Goal: Task Accomplishment & Management: Manage account settings

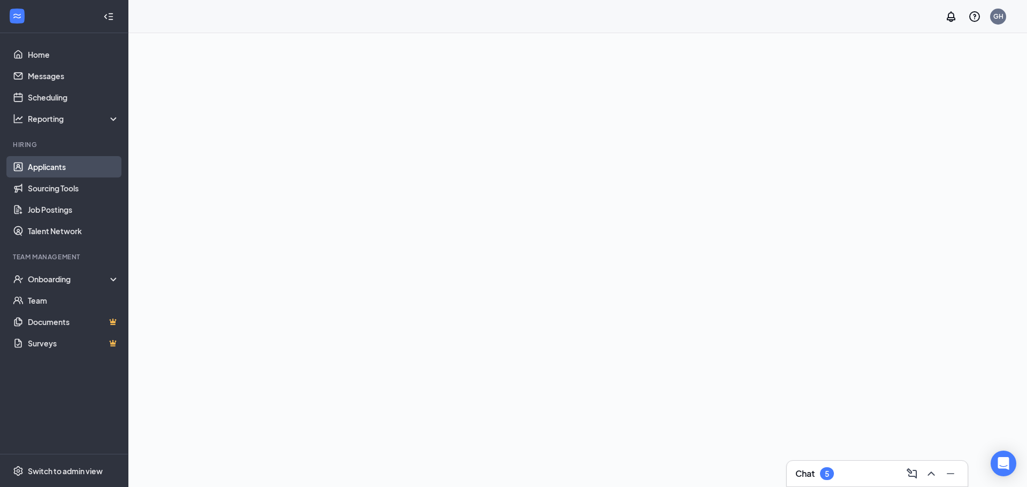
click at [68, 172] on link "Applicants" at bounding box center [73, 166] width 91 height 21
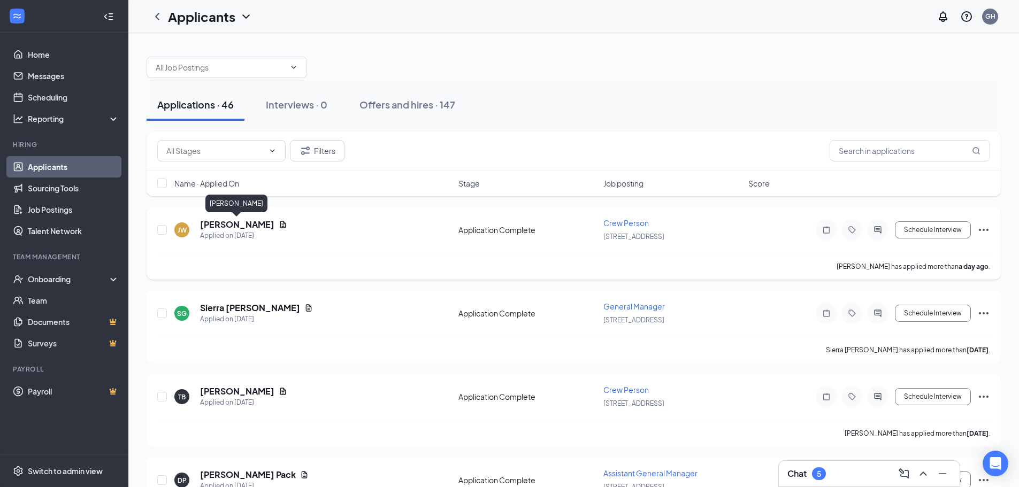
click at [236, 223] on h5 "[PERSON_NAME]" at bounding box center [237, 225] width 74 height 12
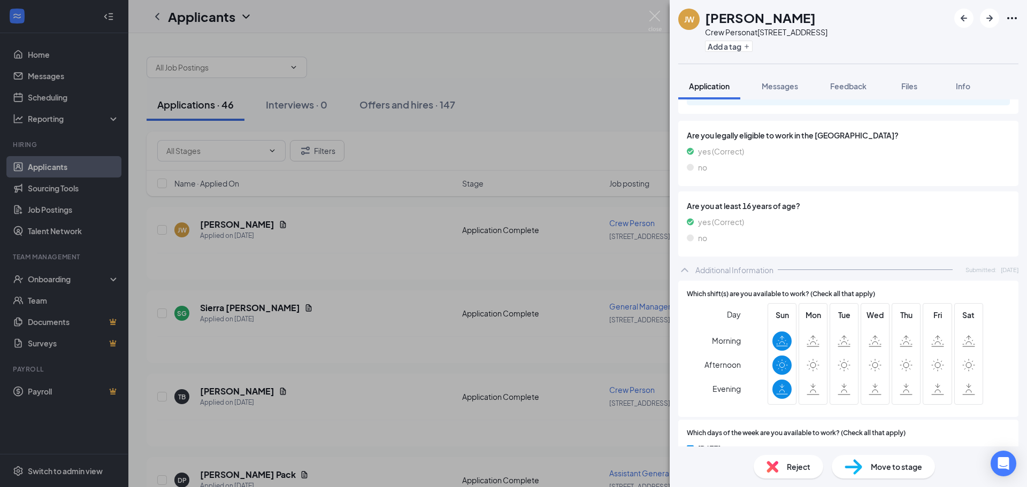
scroll to position [535, 0]
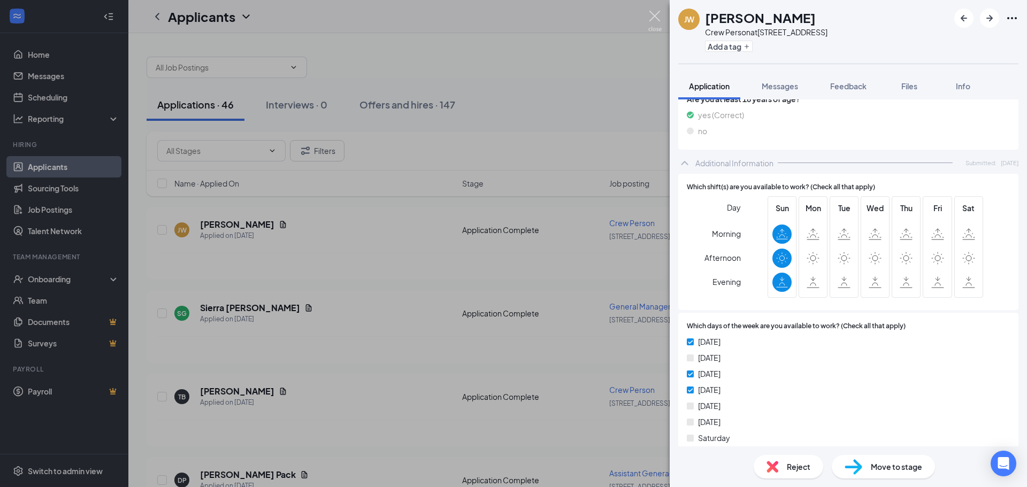
click at [655, 19] on img at bounding box center [654, 21] width 13 height 21
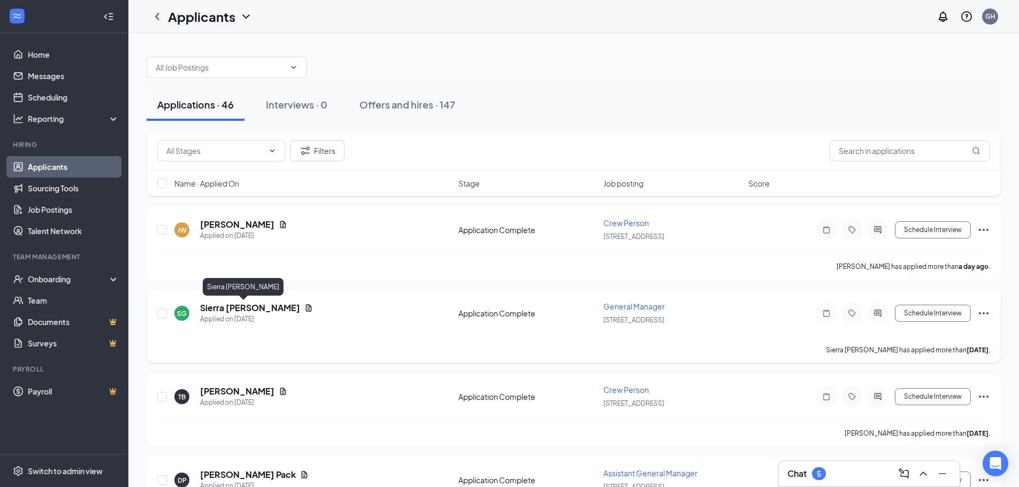
click at [230, 307] on h5 "Sierra [PERSON_NAME]" at bounding box center [250, 308] width 100 height 12
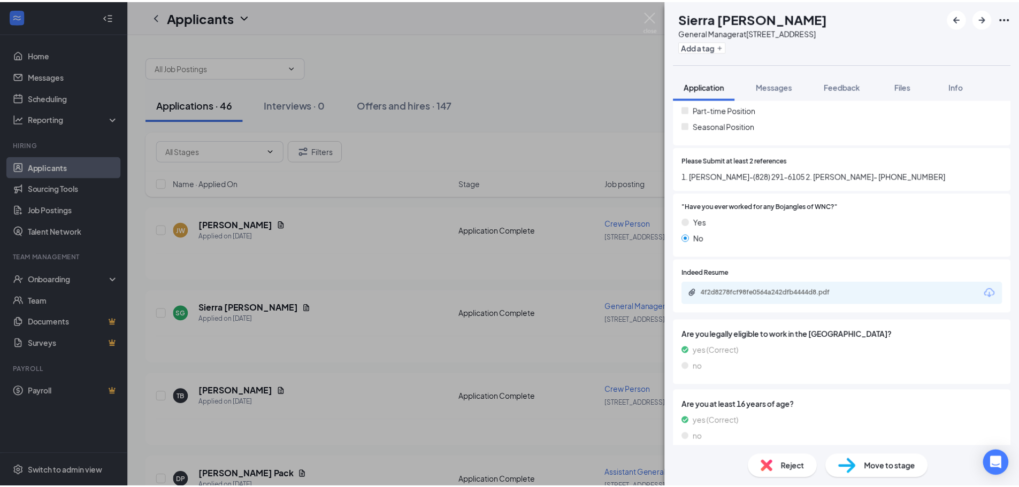
scroll to position [268, 0]
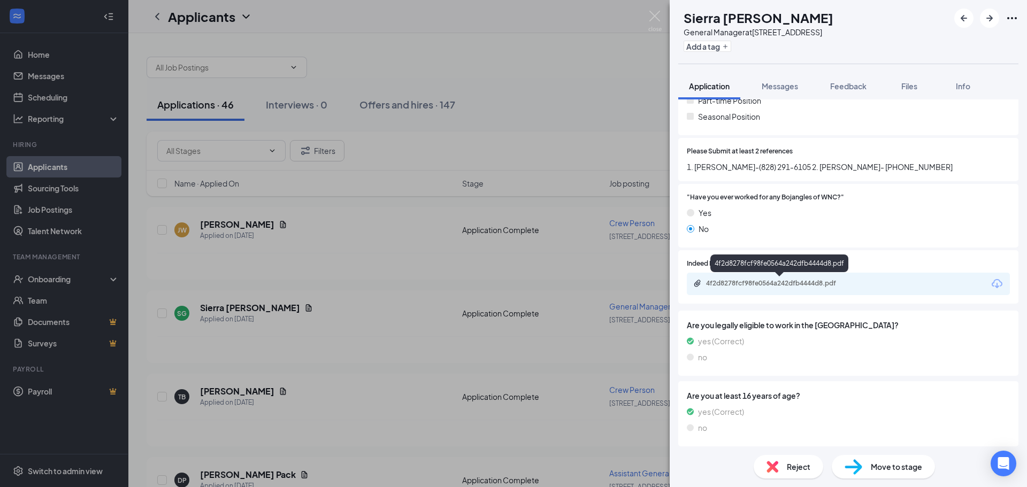
click at [807, 282] on div "4f2d8278fcf98fe0564a242dfb4444d8.pdf" at bounding box center [781, 283] width 150 height 9
click at [650, 19] on img at bounding box center [654, 21] width 13 height 21
